Goal: Book appointment/travel/reservation

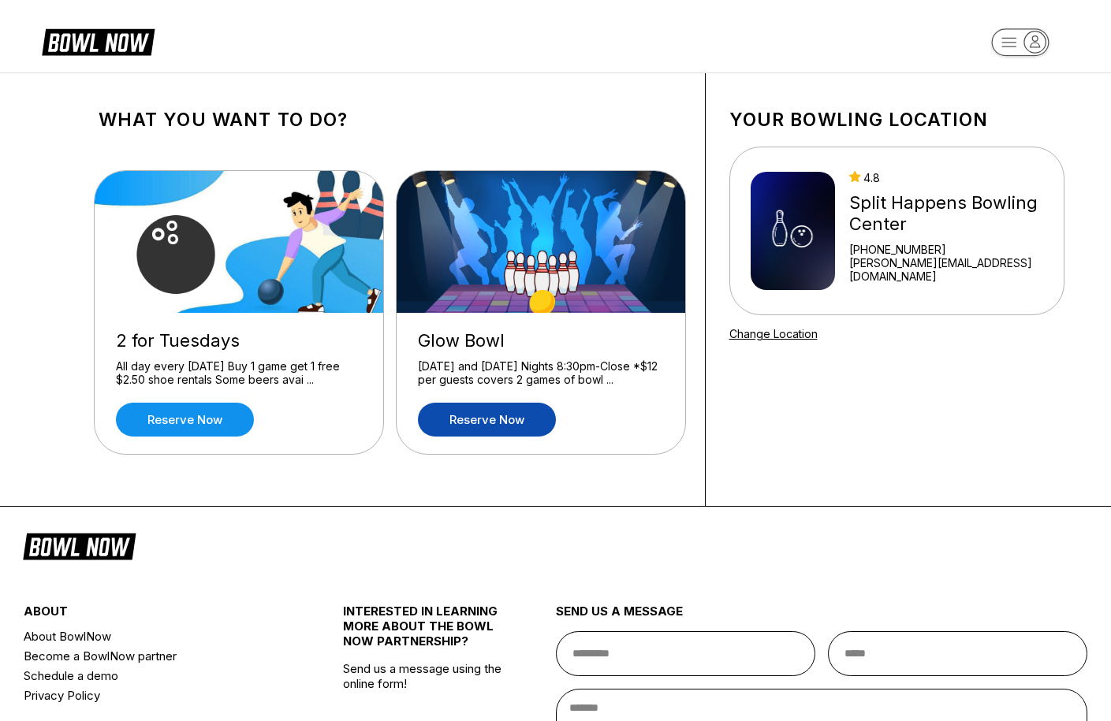
click at [487, 425] on link "Reserve now" at bounding box center [487, 420] width 138 height 34
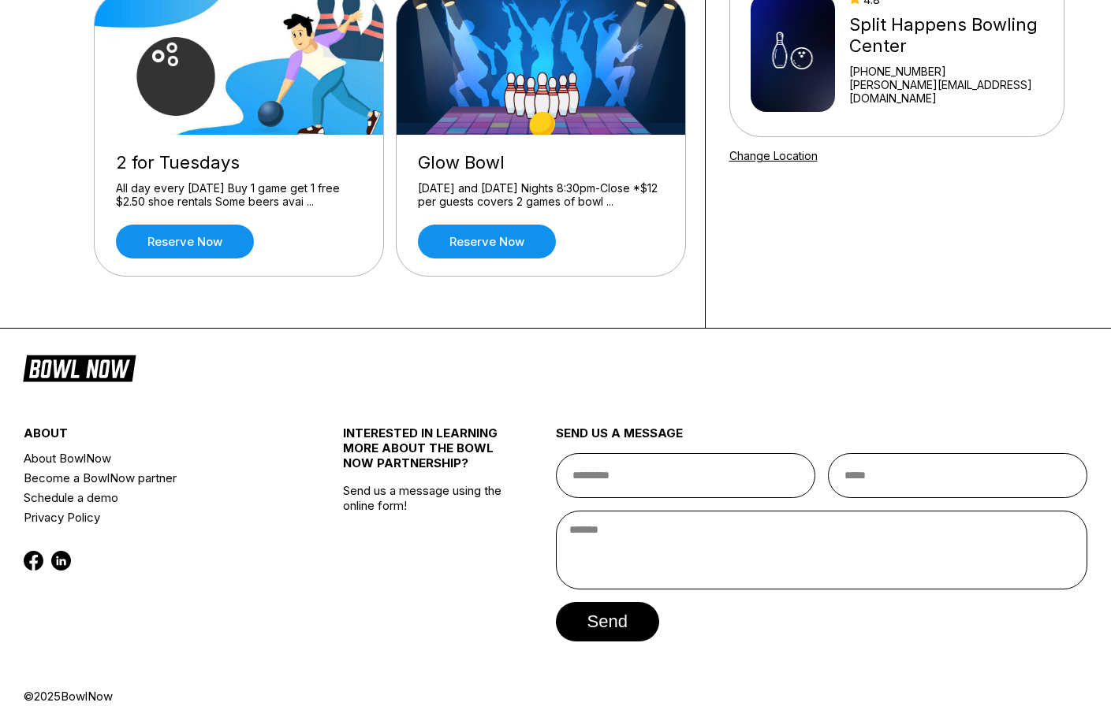
scroll to position [183, 0]
